Goal: Book appointment/travel/reservation

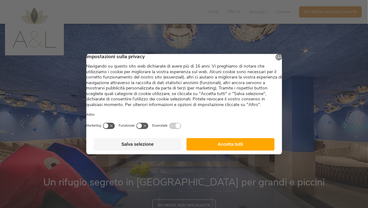
click at [217, 149] on button "Accetta tutti" at bounding box center [230, 144] width 88 height 13
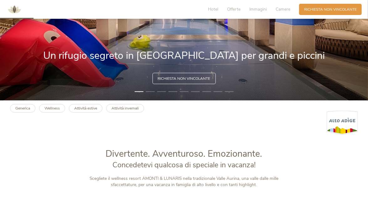
scroll to position [140, 0]
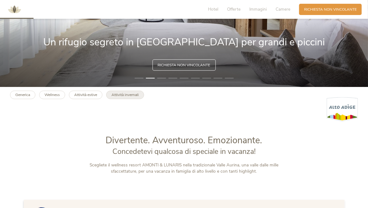
click at [119, 95] on b "Attività invernali" at bounding box center [124, 94] width 27 height 5
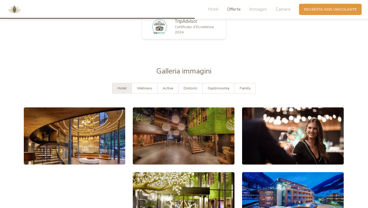
scroll to position [769, 0]
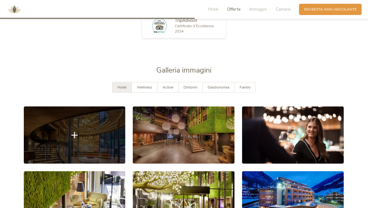
click at [98, 130] on link at bounding box center [75, 134] width 102 height 57
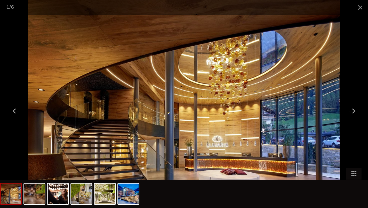
click at [352, 109] on div at bounding box center [351, 110] width 19 height 19
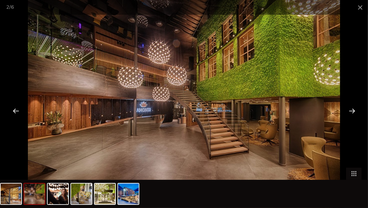
click at [352, 109] on div at bounding box center [351, 110] width 19 height 19
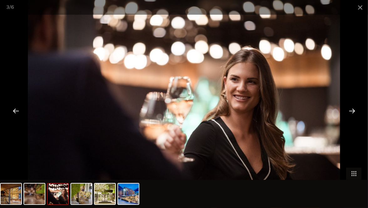
click at [352, 109] on div at bounding box center [351, 110] width 19 height 19
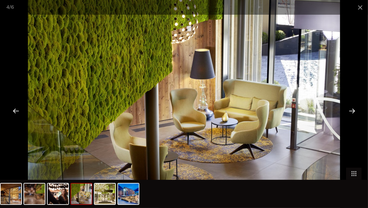
click at [352, 109] on div at bounding box center [351, 110] width 19 height 19
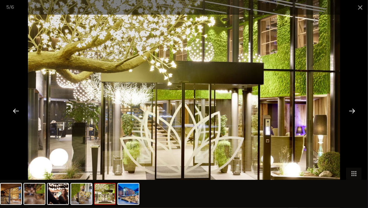
click at [352, 109] on div at bounding box center [351, 110] width 19 height 19
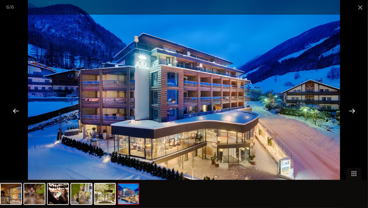
click at [353, 110] on div at bounding box center [351, 110] width 19 height 19
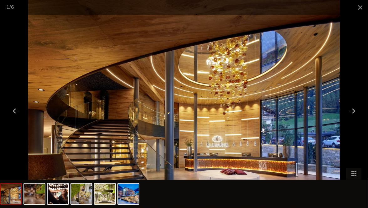
click at [353, 110] on div at bounding box center [351, 110] width 19 height 19
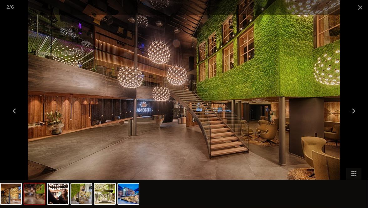
click at [353, 110] on div at bounding box center [351, 110] width 19 height 19
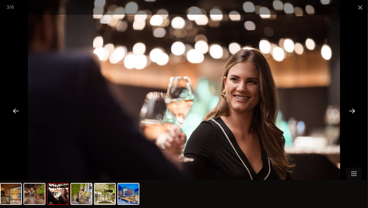
click at [353, 110] on div at bounding box center [351, 110] width 19 height 19
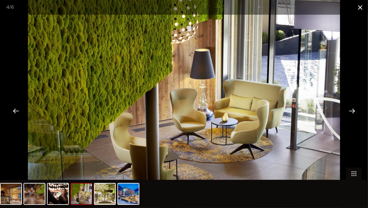
click at [359, 10] on span at bounding box center [360, 7] width 16 height 15
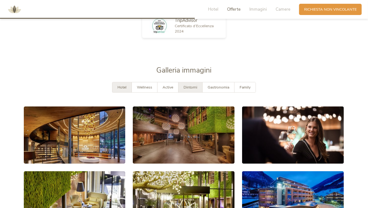
click at [193, 85] on div "Dintorni" at bounding box center [190, 87] width 24 height 10
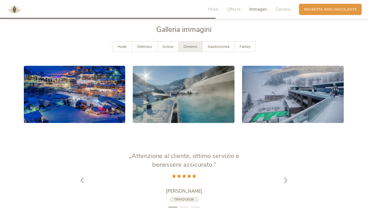
scroll to position [814, 0]
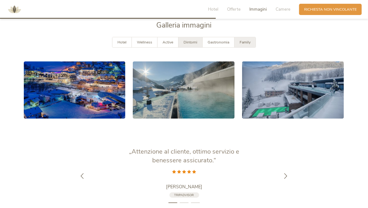
click at [246, 40] on span "Family" at bounding box center [244, 42] width 11 height 5
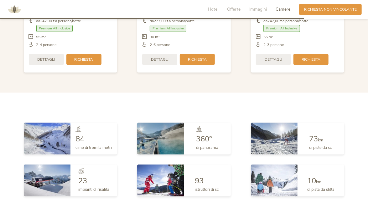
scroll to position [1199, 0]
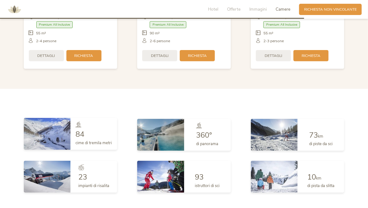
click at [104, 132] on div "84" at bounding box center [94, 134] width 36 height 8
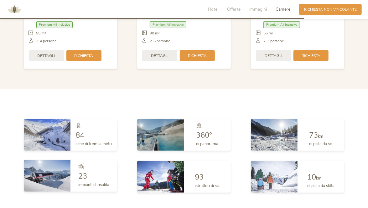
click at [59, 167] on img at bounding box center [47, 176] width 47 height 32
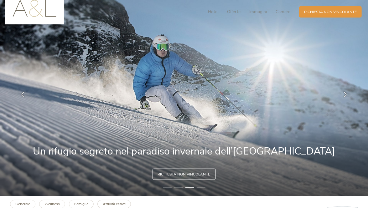
scroll to position [0, 0]
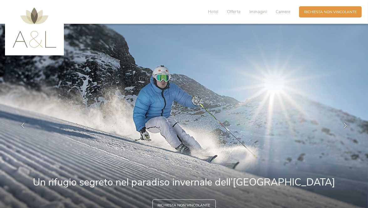
click at [40, 43] on img at bounding box center [35, 28] width 44 height 40
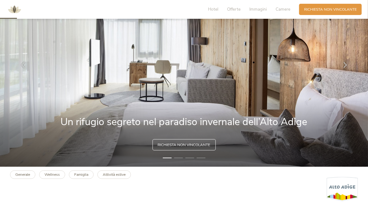
scroll to position [107, 0]
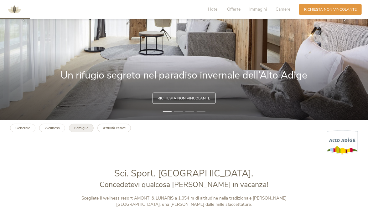
click at [80, 129] on b "Famiglia" at bounding box center [81, 127] width 14 height 5
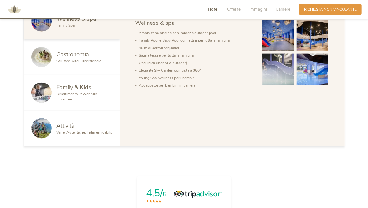
scroll to position [335, 0]
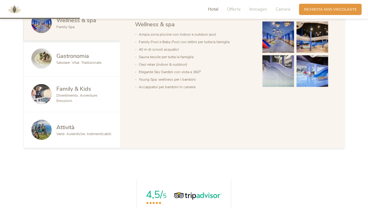
click at [84, 90] on span "Family & Kids" at bounding box center [74, 89] width 35 height 8
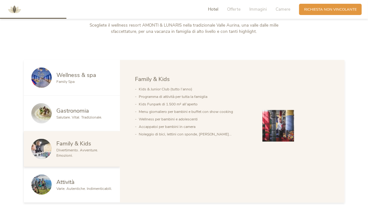
scroll to position [278, 0]
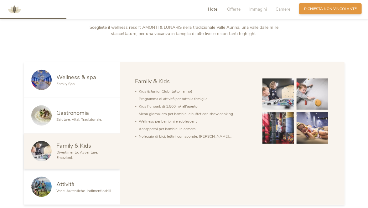
click at [316, 11] on span "Richiesta non vincolante" at bounding box center [330, 8] width 53 height 5
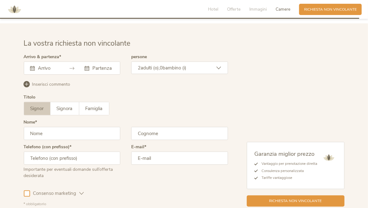
scroll to position [1509, 0]
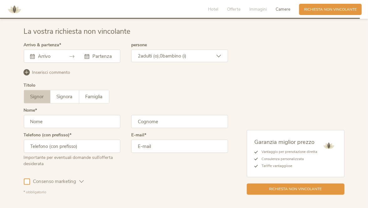
click at [65, 56] on div at bounding box center [72, 56] width 97 height 13
click at [74, 54] on icon at bounding box center [71, 56] width 5 height 5
click at [72, 55] on icon at bounding box center [71, 56] width 5 height 5
click at [45, 56] on input "text" at bounding box center [48, 56] width 23 height 6
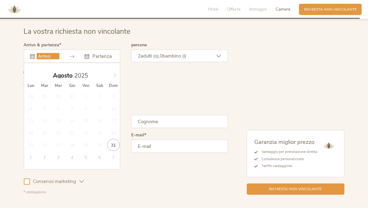
click at [114, 74] on icon at bounding box center [115, 75] width 4 height 4
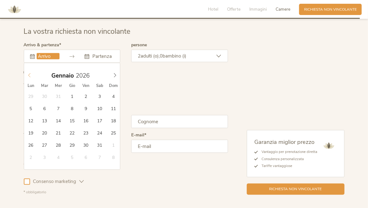
type input "2025"
click at [28, 73] on icon at bounding box center [29, 75] width 4 height 4
type input "[DATE]"
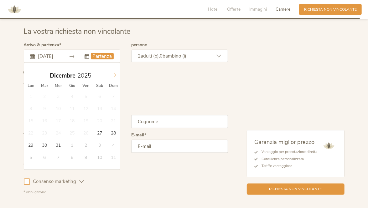
type input "2026"
click at [115, 73] on icon at bounding box center [115, 75] width 4 height 4
type input "[DATE]"
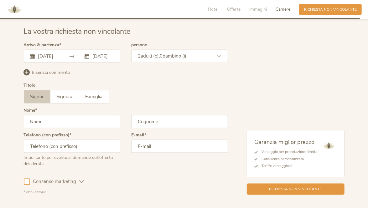
click at [219, 56] on icon at bounding box center [218, 56] width 5 height 5
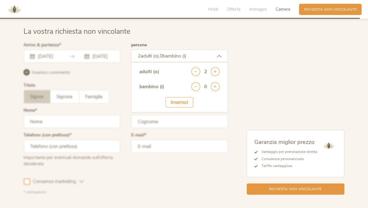
click at [214, 76] on div "adulti (o) 2" at bounding box center [179, 74] width 80 height 15
click at [215, 72] on icon at bounding box center [215, 71] width 9 height 9
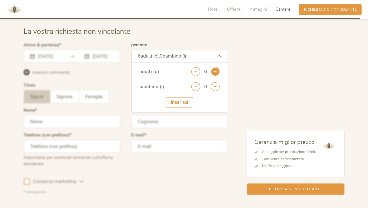
click at [215, 72] on icon at bounding box center [215, 71] width 9 height 9
click at [216, 85] on icon at bounding box center [215, 86] width 9 height 9
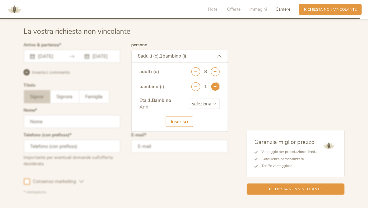
click at [216, 85] on icon at bounding box center [215, 86] width 9 height 9
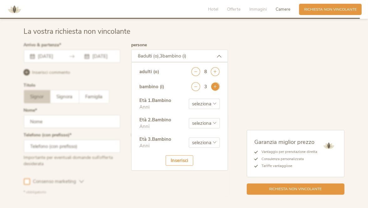
click at [216, 85] on icon at bounding box center [215, 86] width 9 height 9
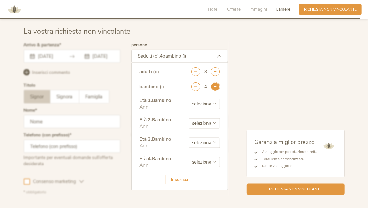
click at [216, 85] on icon at bounding box center [215, 86] width 9 height 9
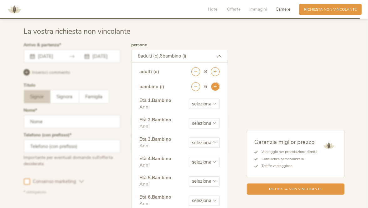
click at [216, 85] on icon at bounding box center [215, 86] width 9 height 9
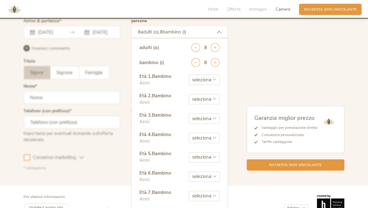
scroll to position [1566, 0]
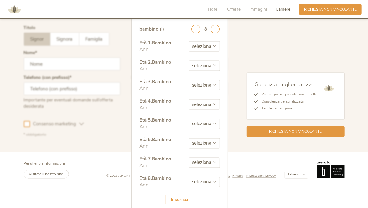
click at [184, 198] on div "Inserisci" at bounding box center [179, 200] width 28 height 10
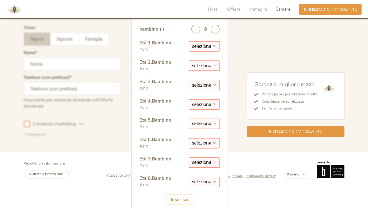
click at [184, 198] on div "Inserisci" at bounding box center [179, 200] width 28 height 10
click at [216, 47] on select "seleziona 0 1 2 3 4 5 6 7 8 9 10 11 12 13 14 15 16 17" at bounding box center [204, 46] width 31 height 10
select select "8"
click at [189, 41] on select "seleziona 0 1 2 3 4 5 6 7 8 9 10 11 12 13 14 15 16 17" at bounding box center [204, 46] width 31 height 10
click at [209, 69] on div "Età 2 . Bambino Anni seleziona 0 1 2 3 4 5 6 7 8 9 10 11 12 13 14 15 16 17" at bounding box center [179, 68] width 80 height 19
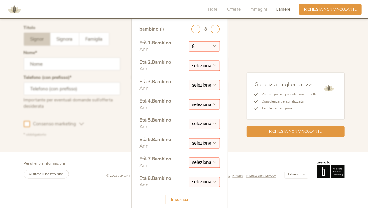
click at [210, 68] on select "seleziona 0 1 2 3 4 5 6 7 8 9 10 11 12 13 14 15 16 17" at bounding box center [204, 66] width 31 height 10
select select "8"
click at [189, 61] on select "seleziona 0 1 2 3 4 5 6 7 8 9 10 11 12 13 14 15 16 17" at bounding box center [204, 66] width 31 height 10
click at [216, 44] on select "seleziona 0 1 2 3 4 5 6 7 8 9 10 11 12 13 14 15 16 17" at bounding box center [204, 46] width 31 height 10
select select "9"
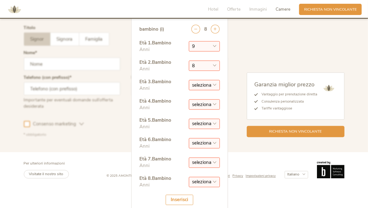
click at [189, 41] on select "seleziona 0 1 2 3 4 5 6 7 8 9 10 11 12 13 14 15 16 17" at bounding box center [204, 46] width 31 height 10
click at [215, 65] on select "seleziona 0 1 2 3 4 5 6 7 8 9 10 11 12 13 14 15 16 17" at bounding box center [204, 66] width 31 height 10
select select "9"
click at [189, 61] on select "seleziona 0 1 2 3 4 5 6 7 8 9 10 11 12 13 14 15 16 17" at bounding box center [204, 66] width 31 height 10
click at [216, 80] on select "seleziona 0 1 2 3 4 5 6 7 8 9 10 11 12 13 14 15 16 17" at bounding box center [204, 85] width 31 height 10
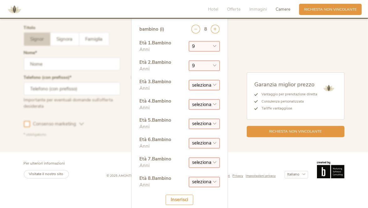
select select "9"
click at [189, 80] on select "seleziona 0 1 2 3 4 5 6 7 8 9 10 11 12 13 14 15 16 17" at bounding box center [204, 85] width 31 height 10
click at [216, 102] on select "seleziona 0 1 2 3 4 5 6 7 8 9 10 11 12 13 14 15 16 17" at bounding box center [204, 104] width 31 height 10
select select "8"
click at [189, 99] on select "seleziona 0 1 2 3 4 5 6 7 8 9 10 11 12 13 14 15 16 17" at bounding box center [204, 104] width 31 height 10
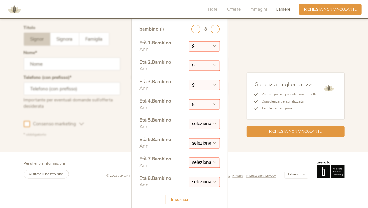
click at [207, 124] on select "seleziona 0 1 2 3 4 5 6 7 8 9 10 11 12 13 14 15 16 17" at bounding box center [204, 124] width 31 height 10
select select "5"
click at [189, 119] on select "seleziona 0 1 2 3 4 5 6 7 8 9 10 11 12 13 14 15 16 17" at bounding box center [204, 124] width 31 height 10
click at [215, 143] on select "seleziona 0 1 2 3 4 5 6 7 8 9 10 11 12 13 14 15 16 17" at bounding box center [204, 143] width 31 height 10
select select "4"
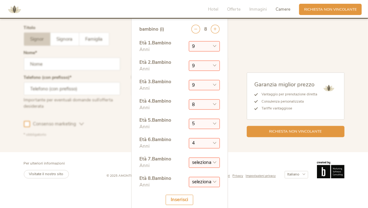
click at [189, 138] on select "seleziona 0 1 2 3 4 5 6 7 8 9 10 11 12 13 14 15 16 17" at bounding box center [204, 143] width 31 height 10
click at [216, 163] on select "seleziona 0 1 2 3 4 5 6 7 8 9 10 11 12 13 14 15 16 17" at bounding box center [204, 163] width 31 height 10
select select "5"
click at [189, 158] on select "seleziona 0 1 2 3 4 5 6 7 8 9 10 11 12 13 14 15 16 17" at bounding box center [204, 163] width 31 height 10
click at [217, 179] on select "seleziona 0 1 2 3 4 5 6 7 8 9 10 11 12 13 14 15 16 17" at bounding box center [204, 182] width 31 height 10
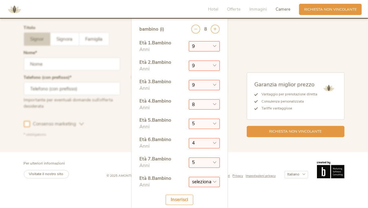
select select "5"
click at [189, 177] on select "seleziona 0 1 2 3 4 5 6 7 8 9 10 11 12 13 14 15 16 17" at bounding box center [204, 182] width 31 height 10
click at [178, 198] on div "Inserisci" at bounding box center [179, 200] width 28 height 10
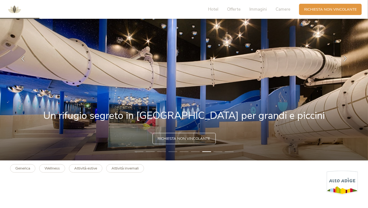
scroll to position [0, 0]
